Goal: Task Accomplishment & Management: Manage account settings

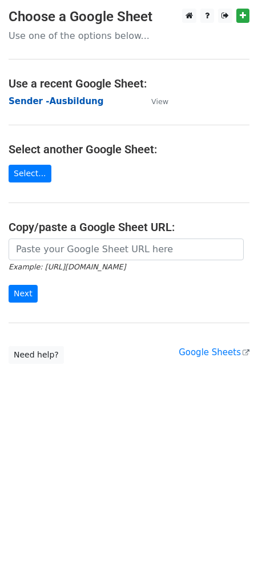
click at [38, 105] on strong "Sender -Ausbildung" at bounding box center [56, 101] width 95 height 10
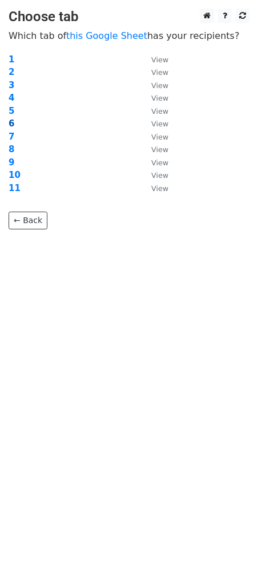
click at [11, 123] on strong "6" at bounding box center [12, 123] width 6 height 10
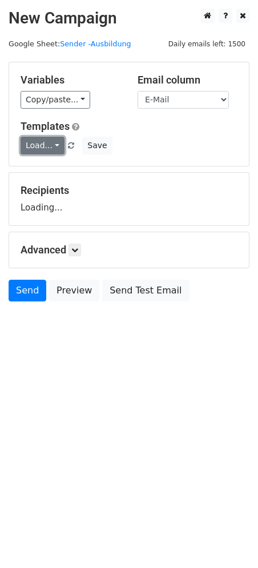
click at [51, 151] on link "Load..." at bounding box center [43, 146] width 44 height 18
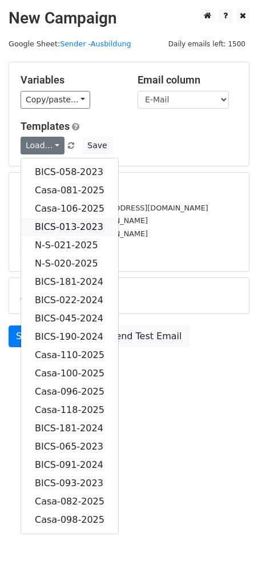
click at [75, 220] on link "BICS-013-2023" at bounding box center [69, 227] width 97 height 18
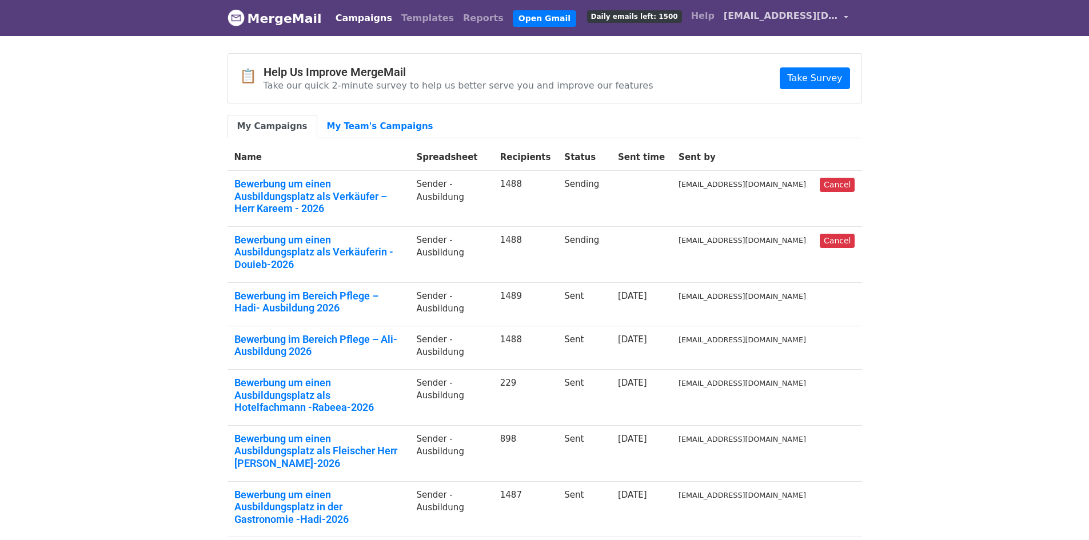
click at [834, 10] on span "career1@vitastuttgart.com" at bounding box center [781, 16] width 114 height 14
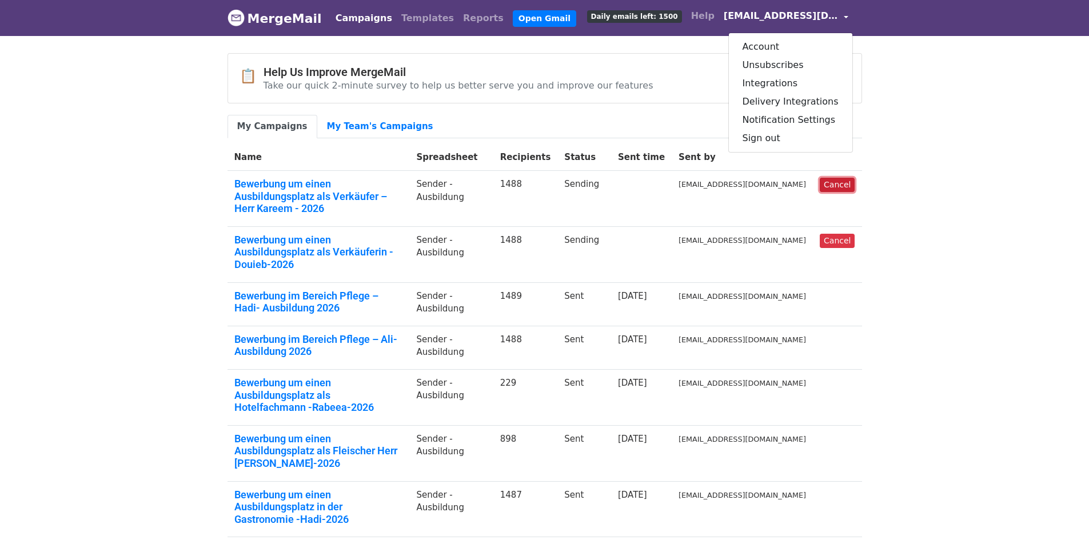
click at [842, 185] on link "Cancel" at bounding box center [837, 185] width 35 height 14
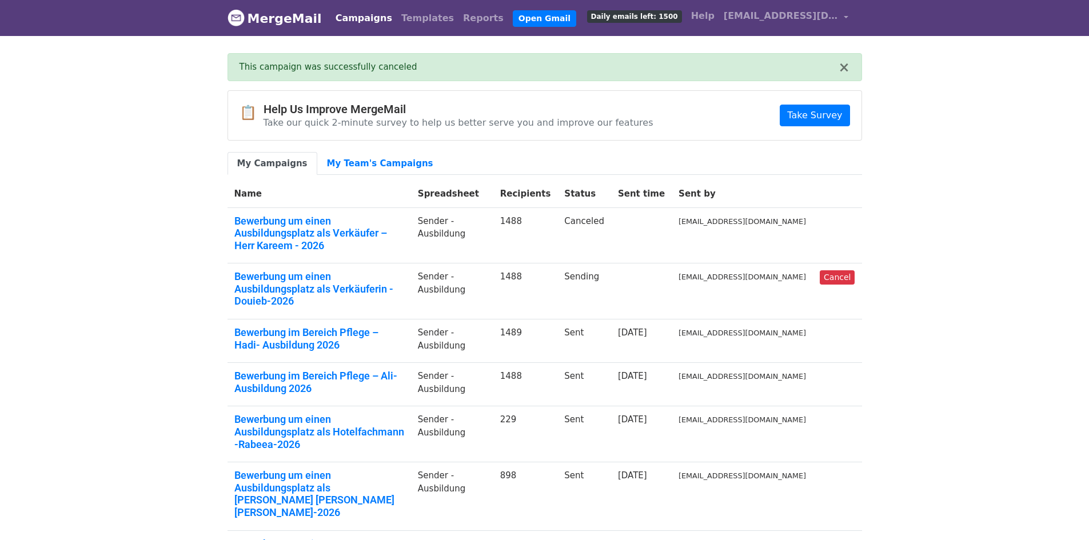
click at [928, 153] on body "MergeMail Campaigns Templates Reports Open Gmail Daily emails left: 1500 Help c…" at bounding box center [544, 421] width 1089 height 842
click at [361, 18] on link "Campaigns" at bounding box center [364, 18] width 66 height 23
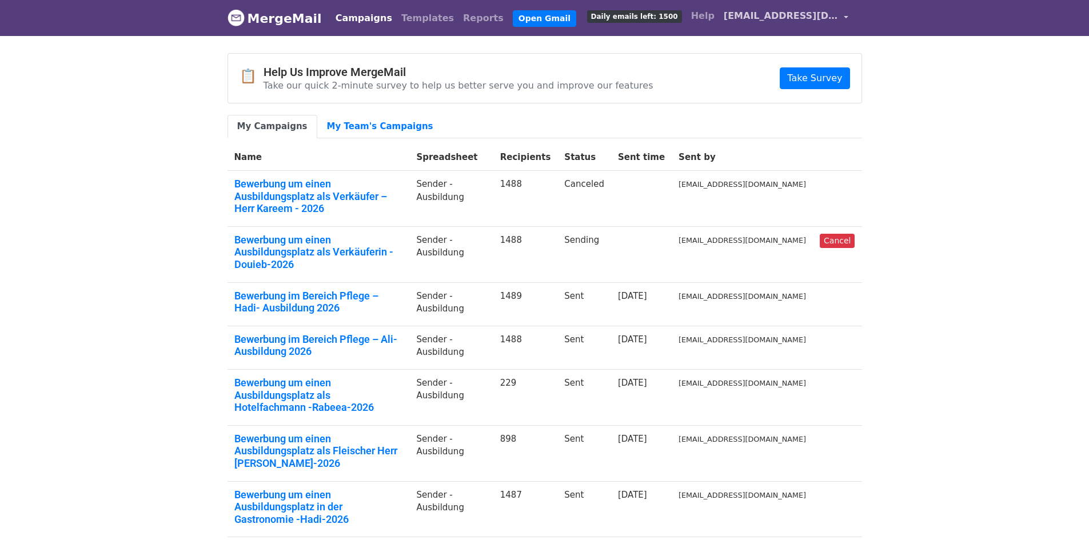
drag, startPoint x: 855, startPoint y: 16, endPoint x: 848, endPoint y: 21, distance: 8.6
click at [855, 16] on nav "MergeMail Campaigns Templates Reports Open Gmail Daily emails left: 1500 Help […" at bounding box center [545, 18] width 635 height 36
click at [832, 15] on span "[EMAIL_ADDRESS][DOMAIN_NAME]" at bounding box center [781, 16] width 114 height 14
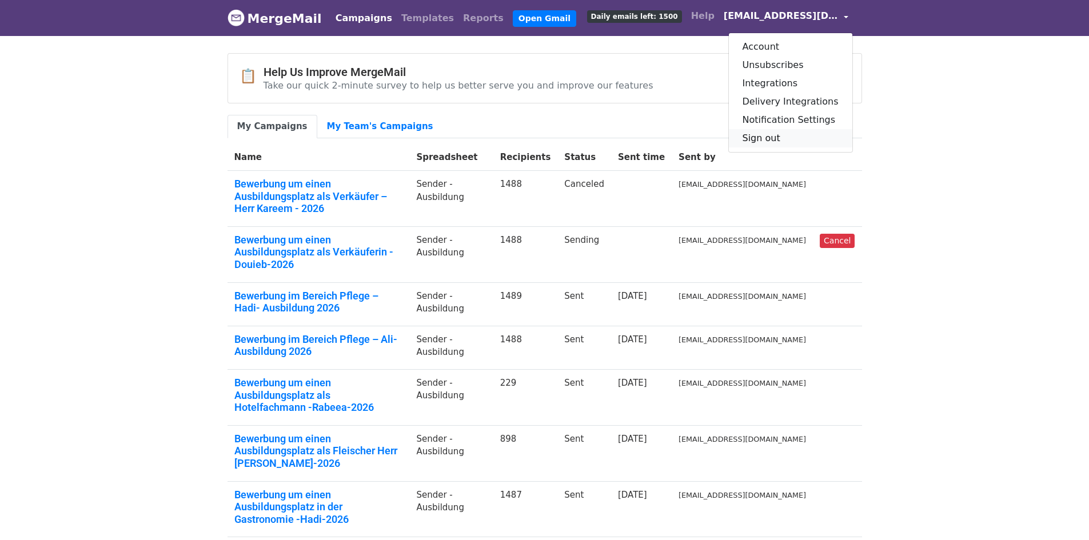
click at [787, 133] on link "Sign out" at bounding box center [791, 138] width 124 height 18
